Goal: Information Seeking & Learning: Learn about a topic

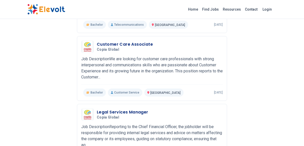
scroll to position [263, 0]
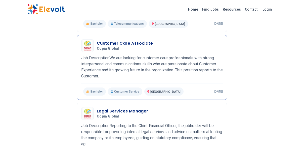
click at [137, 41] on h3 "Customer Care Associate" at bounding box center [125, 43] width 56 height 6
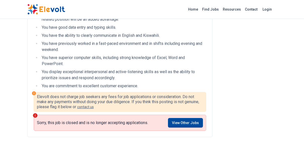
scroll to position [207, 0]
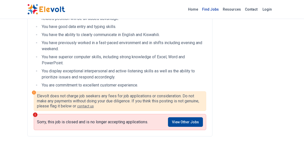
click at [211, 10] on link "Find Jobs" at bounding box center [210, 9] width 21 height 8
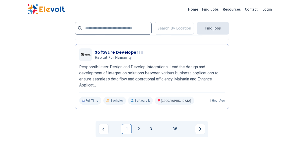
scroll to position [1294, 0]
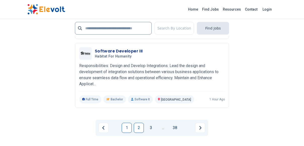
click at [139, 122] on link "2" at bounding box center [139, 127] width 10 height 10
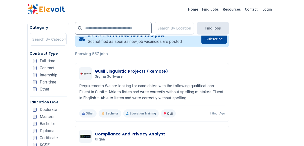
scroll to position [107, 0]
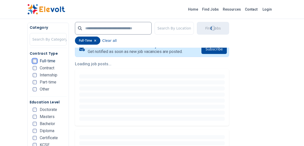
scroll to position [108, 0]
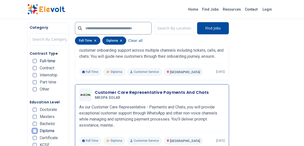
scroll to position [655, 0]
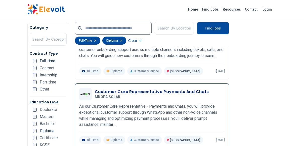
click at [111, 88] on h3 "Customer Care Representative Payments And Chats" at bounding box center [152, 91] width 114 height 6
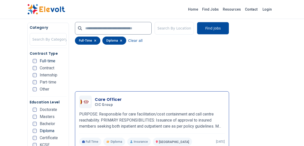
scroll to position [770, 0]
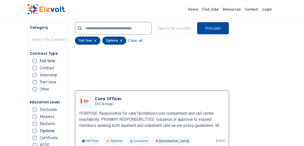
click at [113, 96] on h3 "Care Officer" at bounding box center [108, 99] width 27 height 6
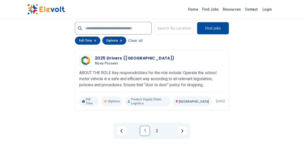
scroll to position [1181, 0]
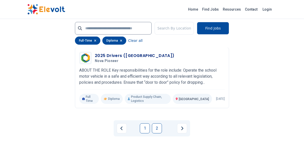
click at [154, 123] on link "2" at bounding box center [157, 128] width 10 height 10
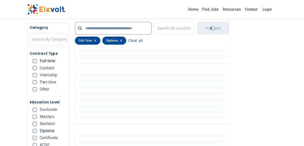
scroll to position [109, 0]
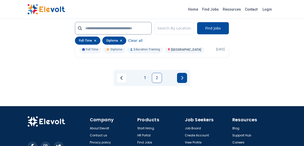
scroll to position [1214, 0]
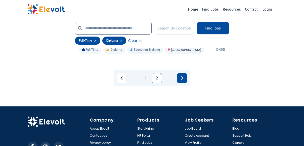
click at [183, 80] on icon "Next page" at bounding box center [182, 78] width 2 height 4
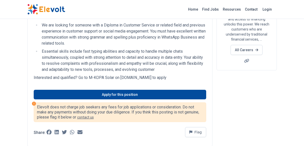
scroll to position [83, 0]
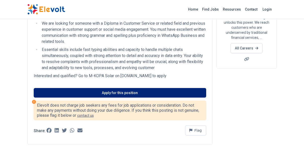
click at [117, 94] on link "Apply for this position" at bounding box center [120, 93] width 172 height 10
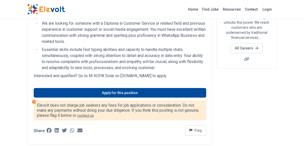
scroll to position [0, 0]
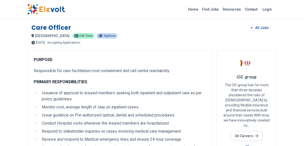
scroll to position [2, 0]
